Goal: Task Accomplishment & Management: Use online tool/utility

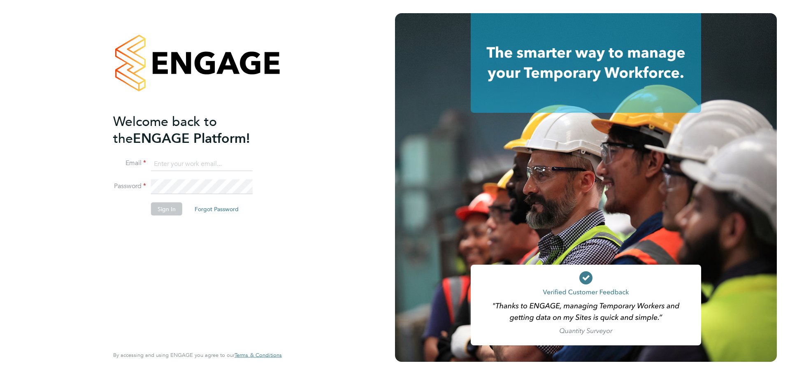
type input "emma@ivyresourcegroup.com"
click at [172, 206] on button "Sign In" at bounding box center [166, 208] width 31 height 13
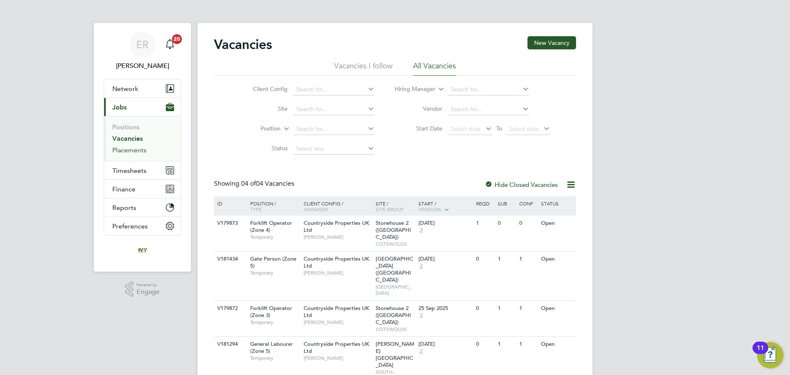
click at [133, 152] on link "Placements" at bounding box center [129, 150] width 34 height 8
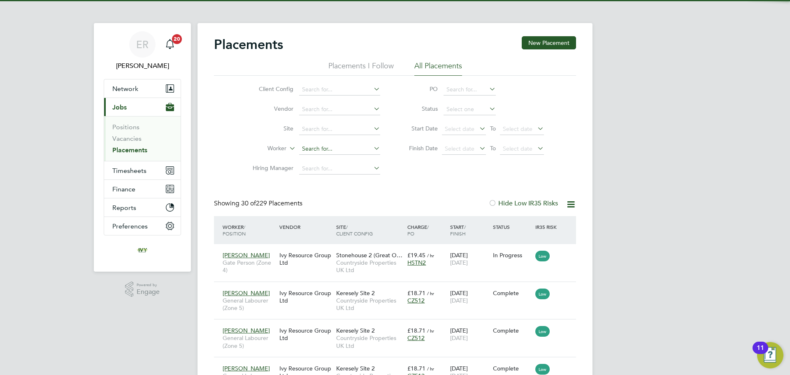
click at [308, 151] on input at bounding box center [339, 149] width 81 height 12
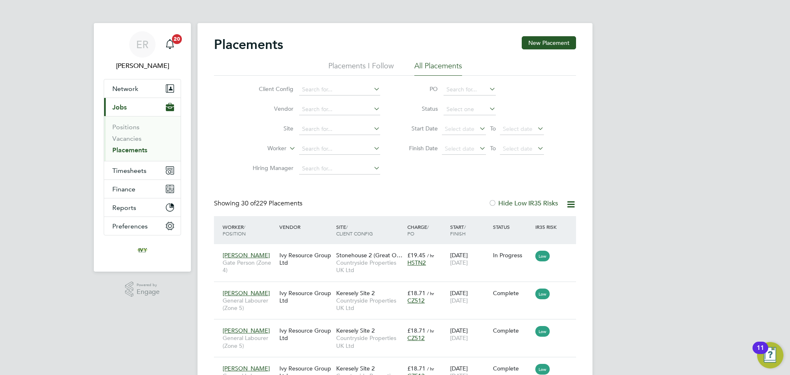
click at [444, 178] on div "Client Config Vendor Site Worker Hiring Manager PO Status Start Date Select dat…" at bounding box center [395, 127] width 362 height 103
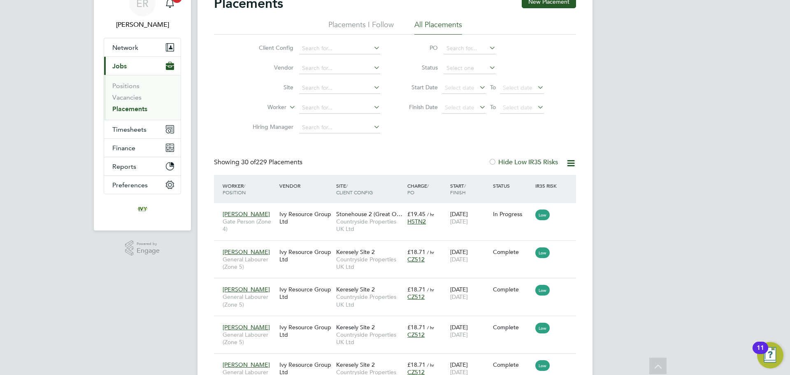
click at [573, 164] on icon at bounding box center [571, 163] width 10 height 10
click at [493, 160] on div at bounding box center [492, 162] width 8 height 8
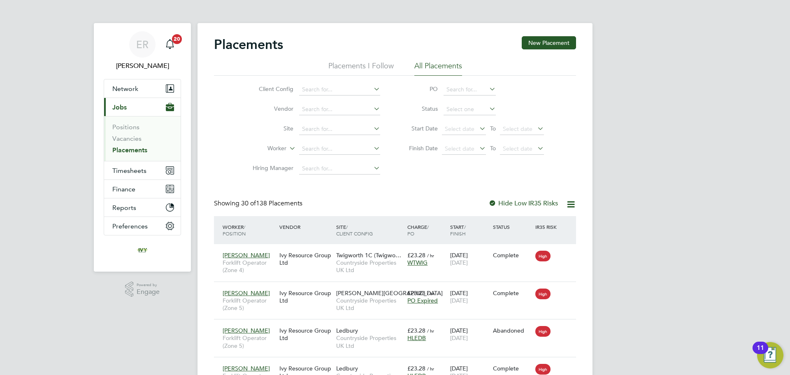
click at [495, 204] on div at bounding box center [492, 204] width 8 height 8
click at [363, 60] on div "Placements New Placement" at bounding box center [395, 48] width 362 height 25
click at [364, 63] on li "Placements I Follow" at bounding box center [360, 68] width 65 height 15
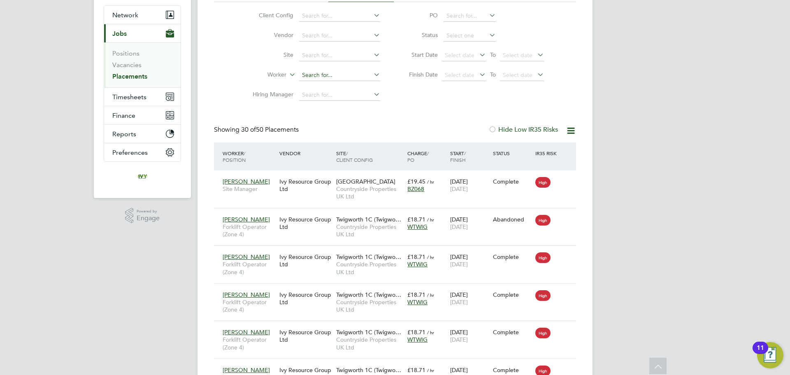
click at [313, 74] on input at bounding box center [339, 76] width 81 height 12
click at [338, 109] on li "Ant ony [PERSON_NAME]" at bounding box center [340, 108] width 82 height 11
type input "[PERSON_NAME]"
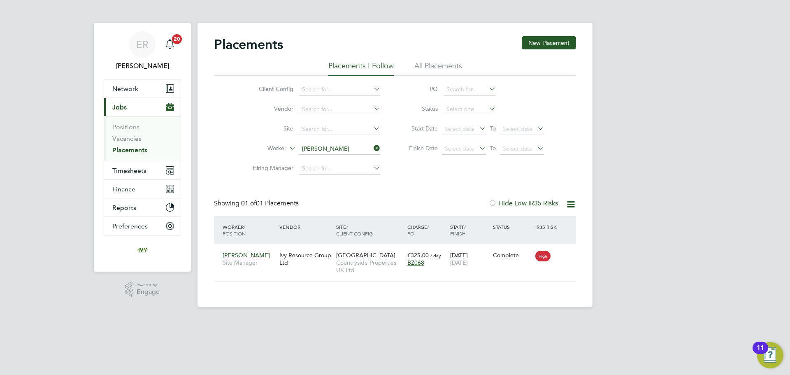
click at [139, 149] on link "Placements" at bounding box center [129, 150] width 35 height 8
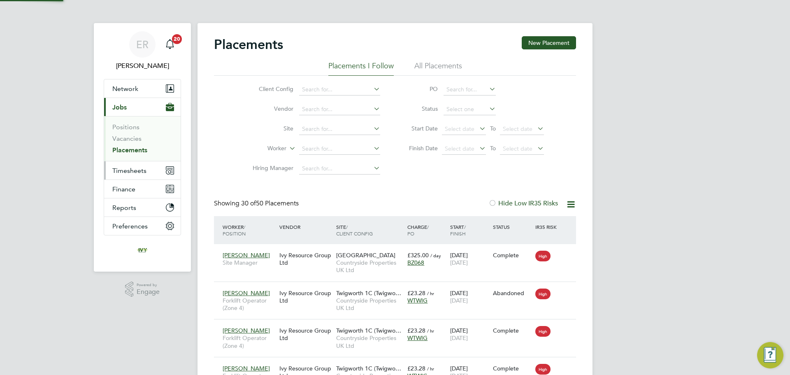
click at [138, 170] on span "Timesheets" at bounding box center [129, 171] width 34 height 8
click at [136, 172] on span "Timesheets" at bounding box center [129, 171] width 34 height 8
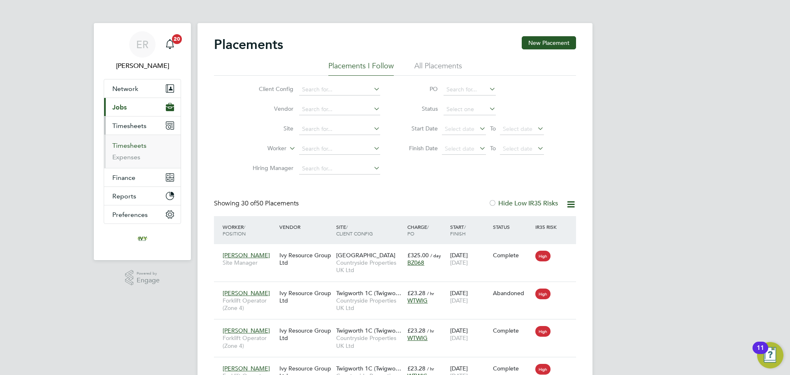
click at [131, 148] on link "Timesheets" at bounding box center [129, 146] width 34 height 8
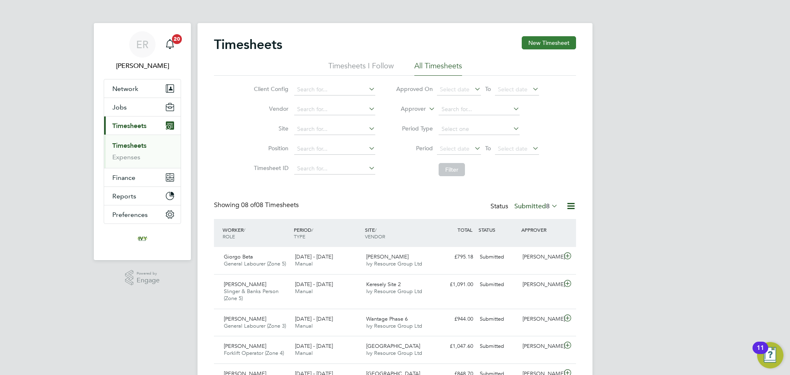
click at [535, 44] on button "New Timesheet" at bounding box center [549, 42] width 54 height 13
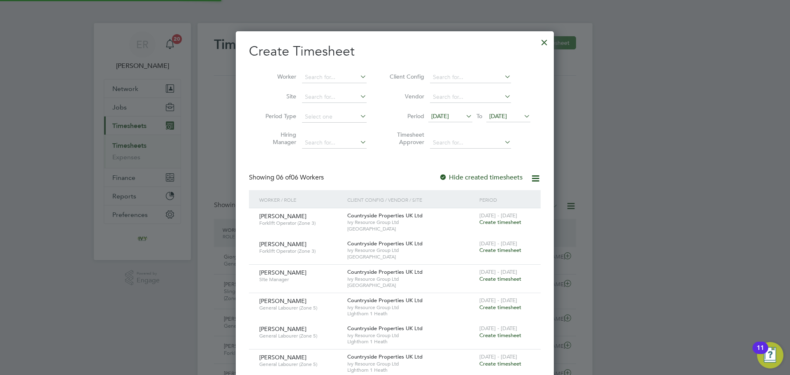
scroll to position [476, 318]
click at [507, 118] on span "[DATE]" at bounding box center [498, 115] width 18 height 7
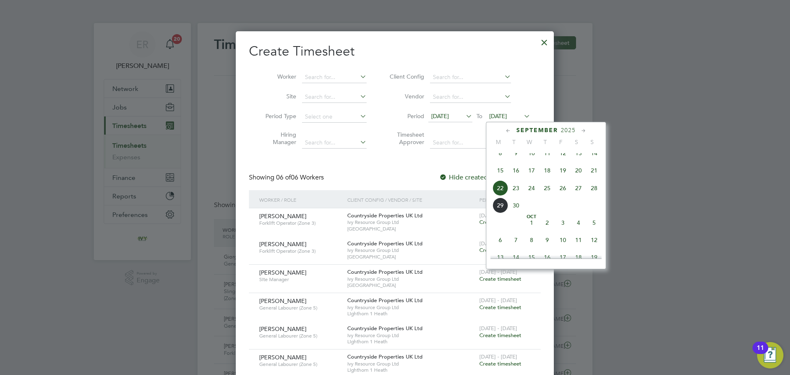
click at [594, 194] on span "28" at bounding box center [594, 188] width 16 height 16
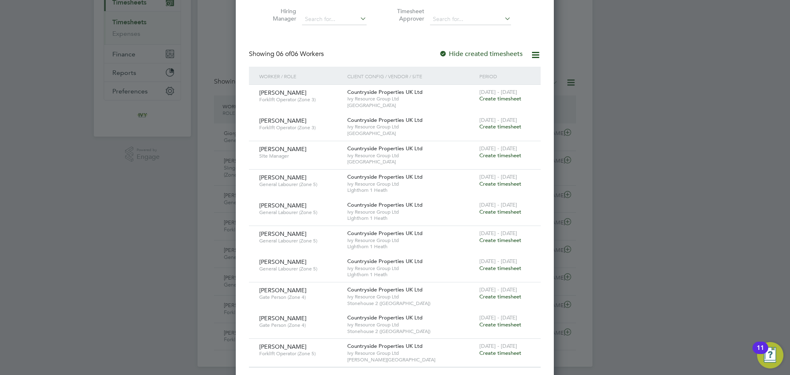
scroll to position [132, 0]
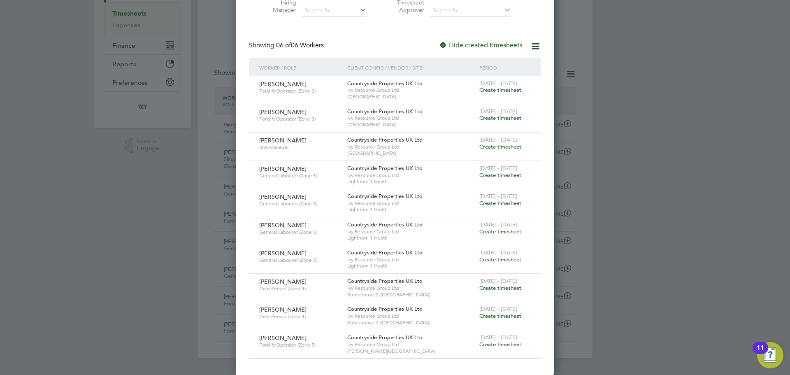
click at [506, 146] on span "Create timesheet" at bounding box center [500, 146] width 42 height 7
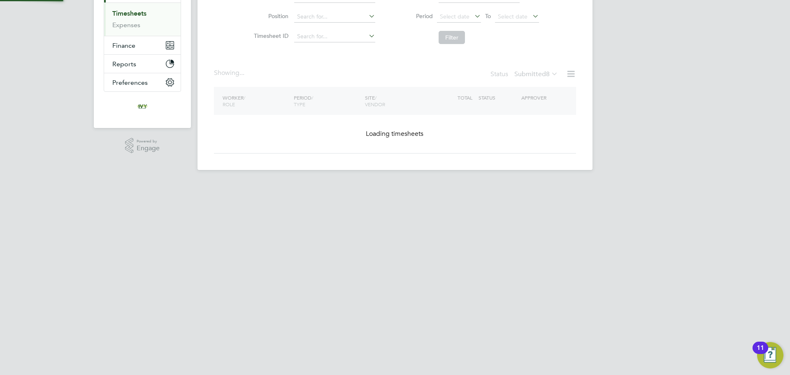
scroll to position [115, 0]
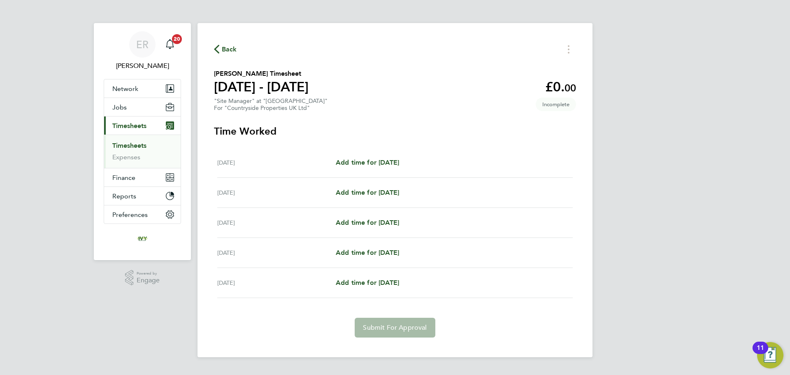
click at [121, 144] on link "Timesheets" at bounding box center [129, 146] width 34 height 8
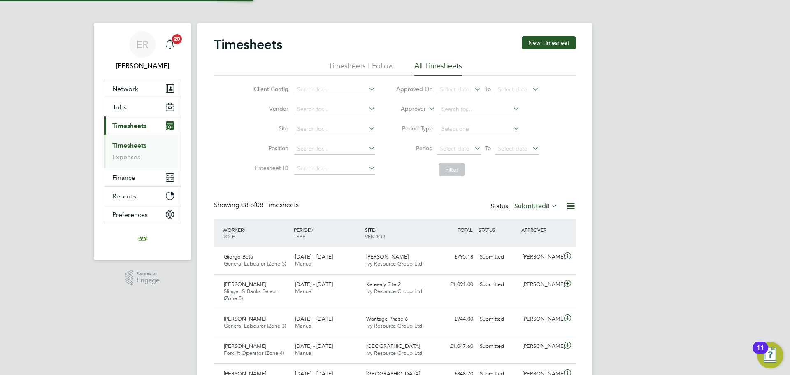
scroll to position [21, 72]
